Goal: Transaction & Acquisition: Purchase product/service

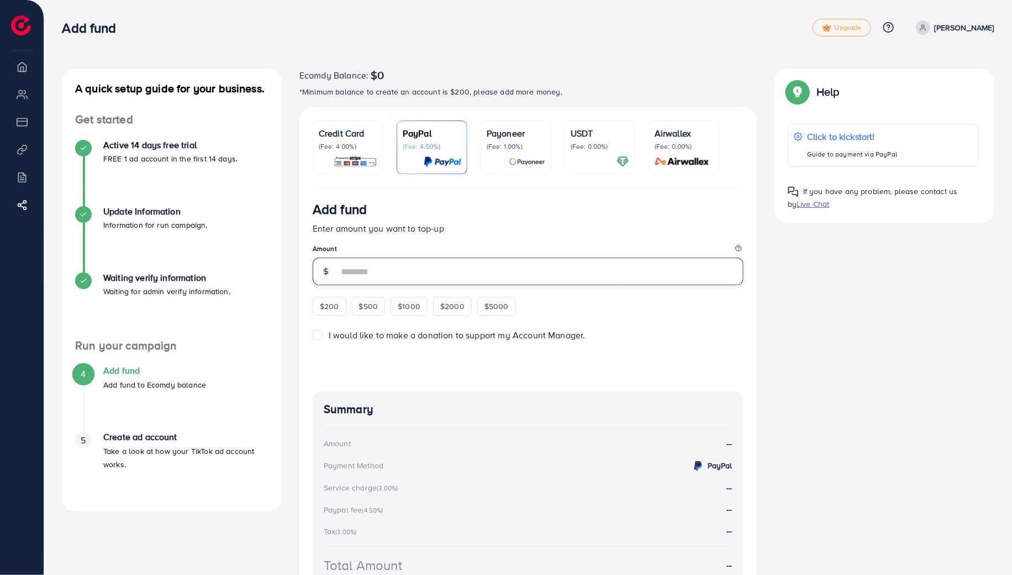
click at [403, 266] on input "number" at bounding box center [541, 271] width 406 height 28
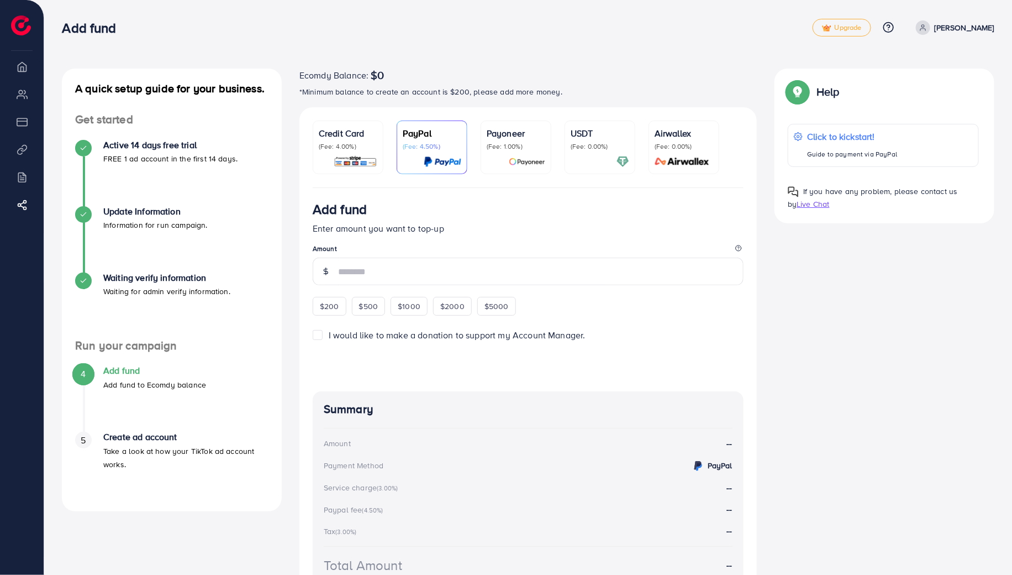
click at [358, 137] on p "Credit Card" at bounding box center [348, 133] width 59 height 13
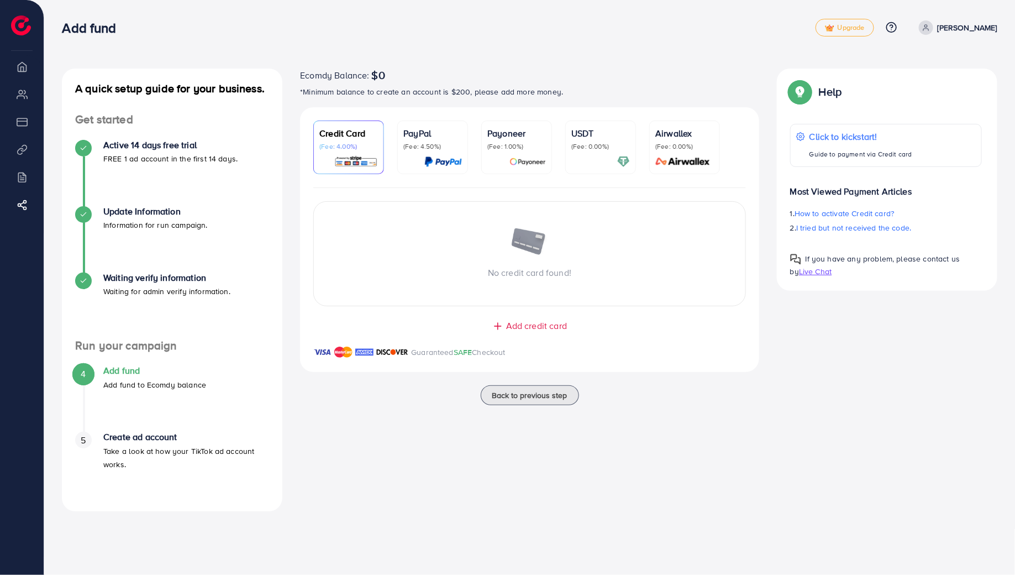
click at [594, 153] on div "USDT (Fee: 0.00%)" at bounding box center [600, 147] width 59 height 41
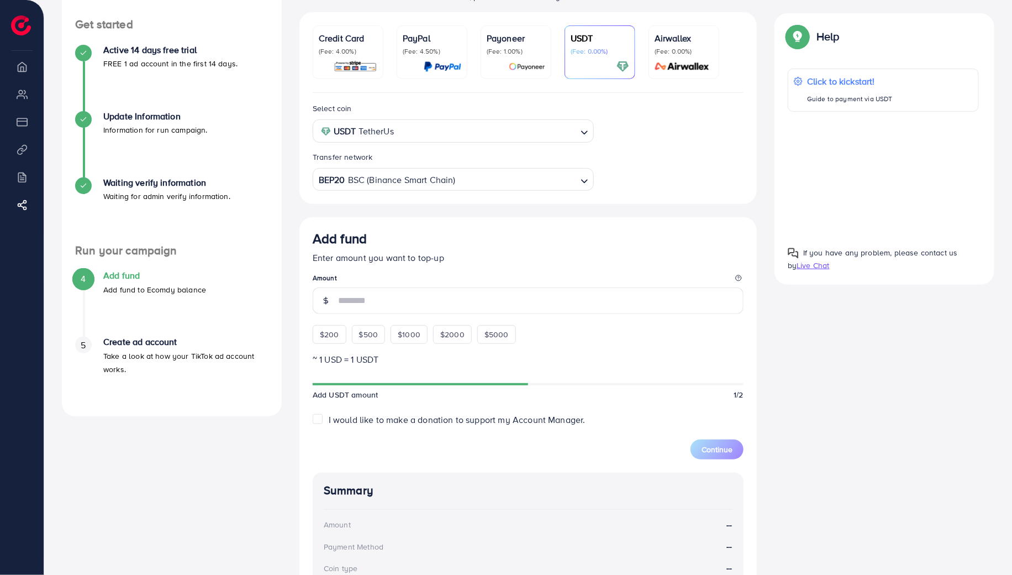
scroll to position [98, 0]
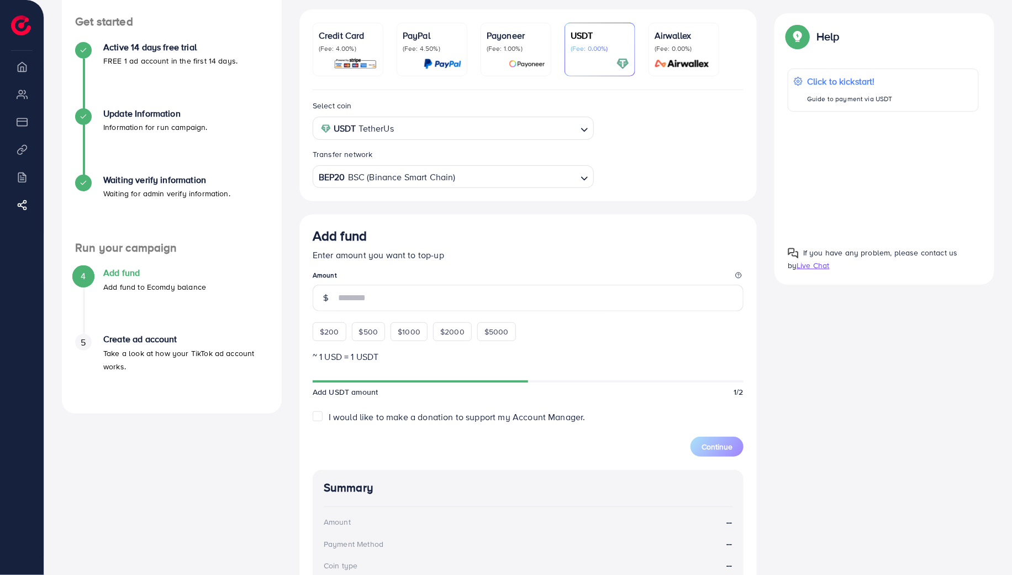
click at [367, 27] on link "Credit Card (Fee: 4.00%)" at bounding box center [348, 50] width 71 height 54
